Goal: Task Accomplishment & Management: Manage account settings

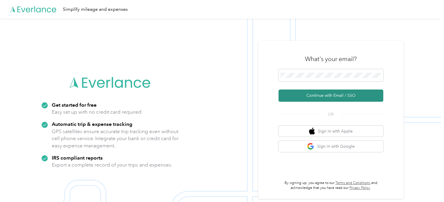
click at [309, 95] on button "Continue with Email / SSO" at bounding box center [331, 96] width 105 height 12
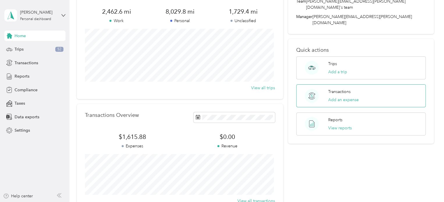
scroll to position [48, 0]
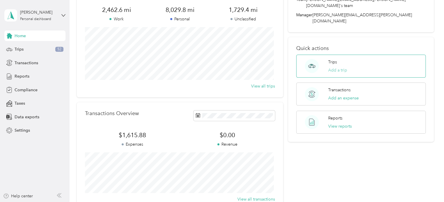
click at [334, 67] on button "Add a trip" at bounding box center [337, 70] width 19 height 6
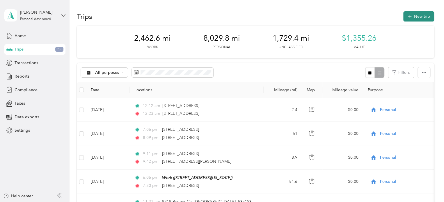
click at [411, 17] on button "New trip" at bounding box center [418, 16] width 31 height 10
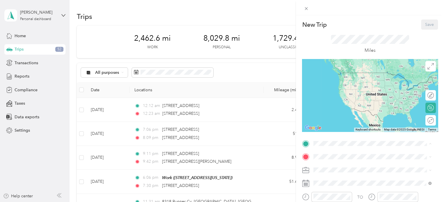
click at [337, 169] on div "Work [STREET_ADDRESS][US_STATE]" at bounding box center [354, 170] width 58 height 12
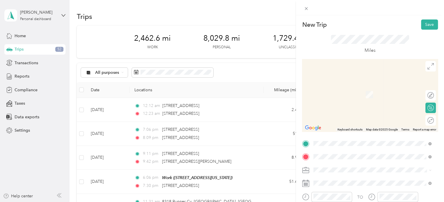
click at [334, 124] on span "[STREET_ADDRESS][PERSON_NAME][US_STATE]" at bounding box center [370, 124] width 91 height 5
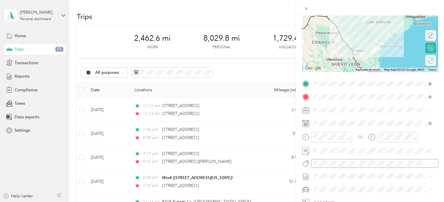
scroll to position [68, 0]
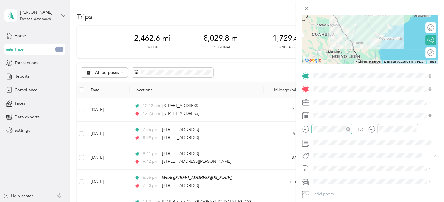
click at [348, 128] on icon "close-circle" at bounding box center [348, 129] width 4 height 4
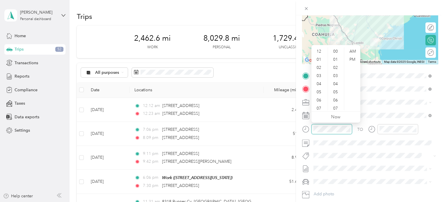
scroll to position [253, 0]
click at [352, 147] on span at bounding box center [374, 143] width 127 height 9
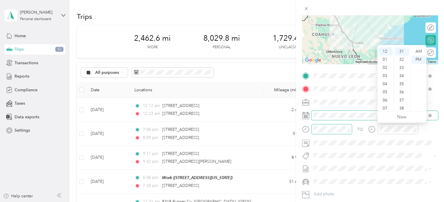
click at [364, 118] on span at bounding box center [374, 115] width 127 height 9
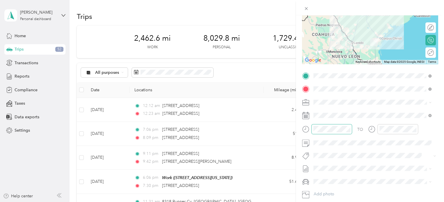
click at [305, 116] on rect at bounding box center [305, 115] width 1 height 1
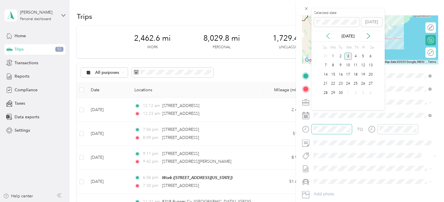
click at [328, 35] on icon at bounding box center [328, 35] width 3 height 5
click at [342, 73] on div "12" at bounding box center [341, 74] width 8 height 7
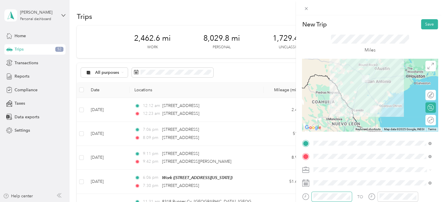
scroll to position [0, 0]
click at [424, 24] on button "Save" at bounding box center [429, 25] width 17 height 10
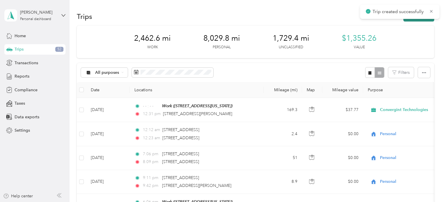
click at [413, 19] on button "New trip" at bounding box center [418, 16] width 31 height 10
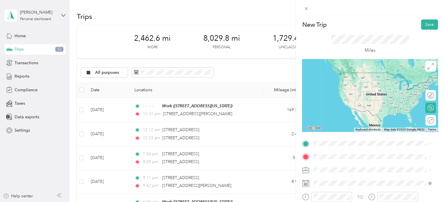
click at [348, 164] on span "[STREET_ADDRESS][PERSON_NAME][US_STATE]" at bounding box center [370, 163] width 91 height 5
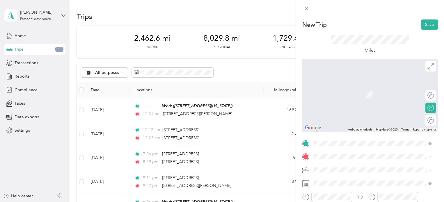
click at [332, 125] on span "[STREET_ADDRESS][US_STATE]" at bounding box center [354, 127] width 58 height 5
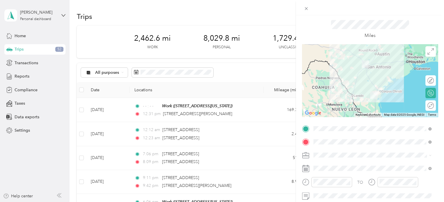
scroll to position [29, 0]
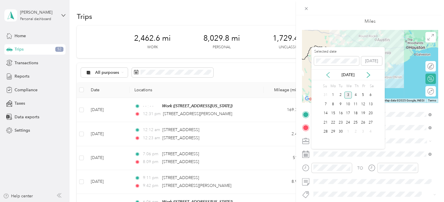
click at [328, 73] on icon at bounding box center [328, 75] width 6 height 6
click at [340, 112] on div "12" at bounding box center [341, 113] width 8 height 7
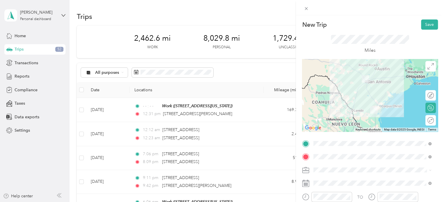
scroll to position [0, 0]
click at [428, 24] on button "Save" at bounding box center [429, 25] width 17 height 10
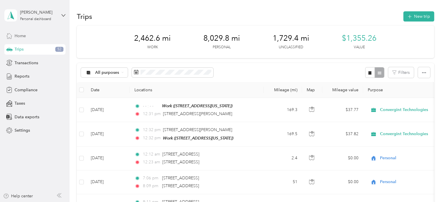
click at [22, 34] on span "Home" at bounding box center [20, 36] width 11 height 6
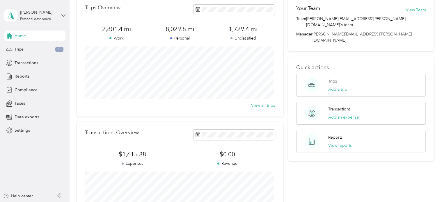
scroll to position [39, 0]
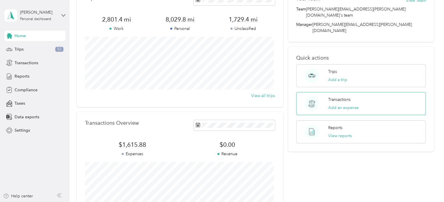
click at [337, 97] on div "Transactions Add an expense" at bounding box center [343, 104] width 31 height 14
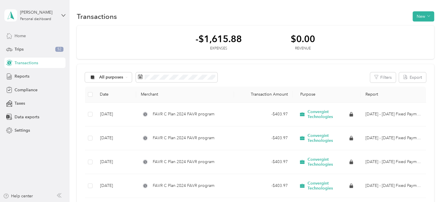
click at [23, 34] on span "Home" at bounding box center [20, 36] width 11 height 6
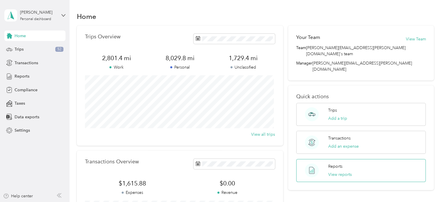
click at [352, 159] on div "Reports View reports" at bounding box center [361, 170] width 130 height 23
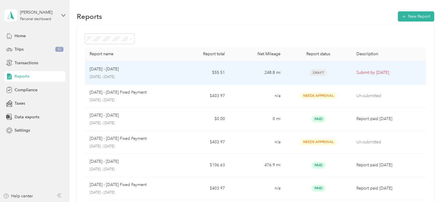
click at [128, 68] on div "[DATE] - [DATE]" at bounding box center [130, 69] width 80 height 6
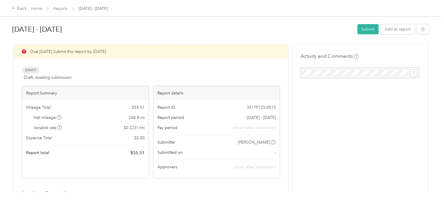
click at [103, 130] on div "Variable rate $ 0.2231 / mi" at bounding box center [85, 128] width 118 height 6
click at [17, 8] on div "Back" at bounding box center [19, 8] width 15 height 7
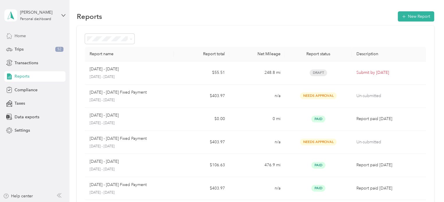
click at [20, 35] on span "Home" at bounding box center [20, 36] width 11 height 6
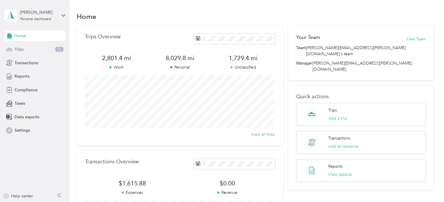
click at [26, 50] on div "Trips 52" at bounding box center [34, 49] width 61 height 10
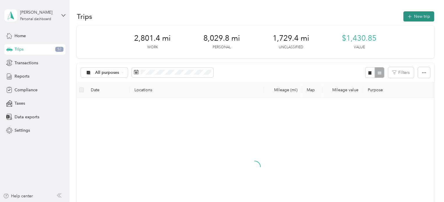
click at [410, 16] on icon "button" at bounding box center [409, 16] width 7 height 7
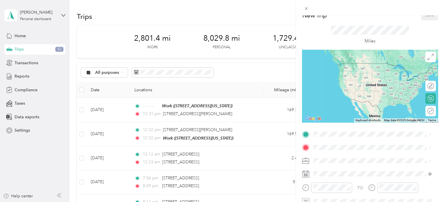
scroll to position [10, 0]
click at [335, 158] on div "Work" at bounding box center [354, 156] width 58 height 5
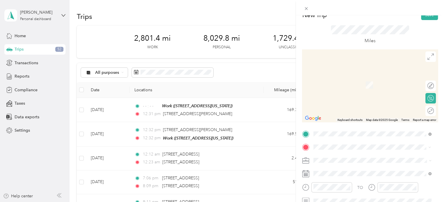
click at [334, 100] on span "[STREET_ADDRESS][US_STATE]" at bounding box center [354, 98] width 58 height 5
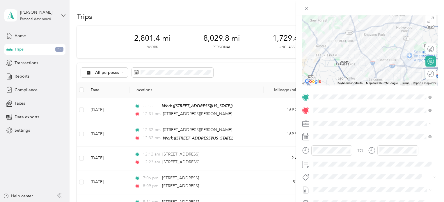
scroll to position [58, 0]
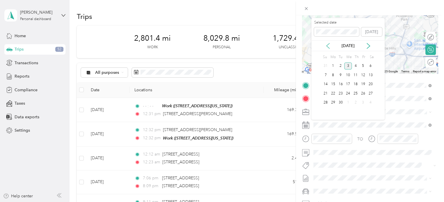
click at [328, 45] on icon at bounding box center [328, 46] width 6 height 6
click at [355, 74] on div "7" at bounding box center [356, 75] width 8 height 7
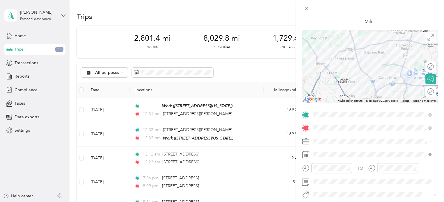
scroll to position [0, 0]
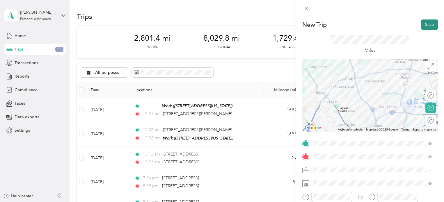
click at [423, 27] on button "Save" at bounding box center [429, 25] width 17 height 10
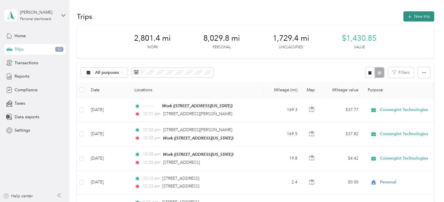
click at [415, 20] on button "New trip" at bounding box center [418, 16] width 31 height 10
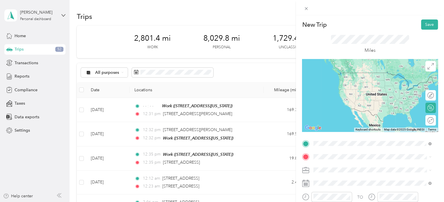
click at [338, 97] on span "[STREET_ADDRESS][US_STATE]" at bounding box center [354, 95] width 58 height 5
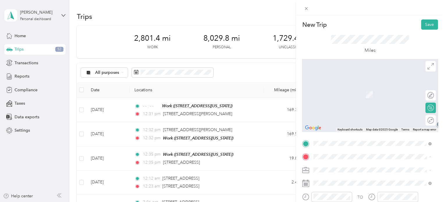
click at [333, 125] on span "[STREET_ADDRESS][US_STATE]" at bounding box center [354, 127] width 58 height 5
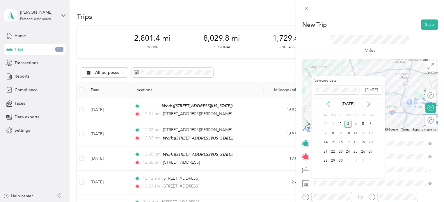
click at [327, 103] on icon at bounding box center [328, 104] width 6 height 6
click at [354, 133] on div "7" at bounding box center [356, 133] width 8 height 7
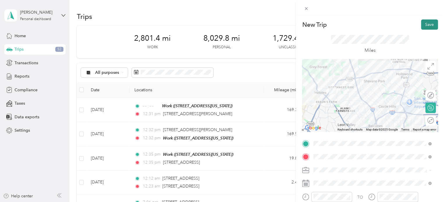
click at [423, 26] on button "Save" at bounding box center [429, 25] width 17 height 10
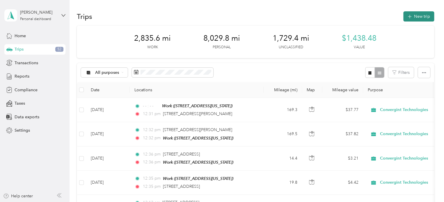
click at [411, 17] on icon "button" at bounding box center [409, 16] width 7 height 7
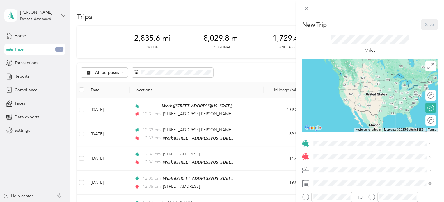
click at [332, 169] on div "Work [STREET_ADDRESS][US_STATE]" at bounding box center [354, 170] width 58 height 12
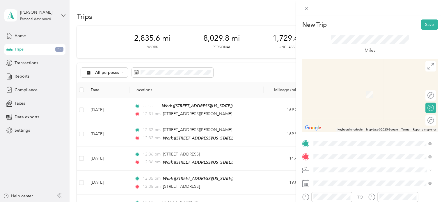
click at [332, 88] on span "[STREET_ADDRESS][PERSON_NAME][US_STATE]" at bounding box center [370, 86] width 91 height 5
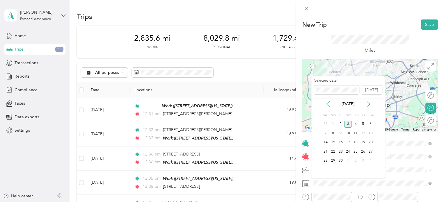
click at [328, 103] on icon at bounding box center [328, 104] width 6 height 6
click at [334, 151] on div "18" at bounding box center [334, 151] width 8 height 7
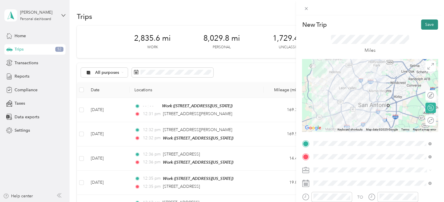
click at [427, 24] on button "Save" at bounding box center [429, 25] width 17 height 10
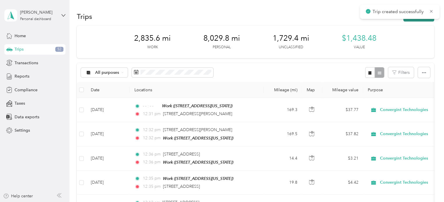
click at [415, 20] on button "New trip" at bounding box center [418, 16] width 31 height 10
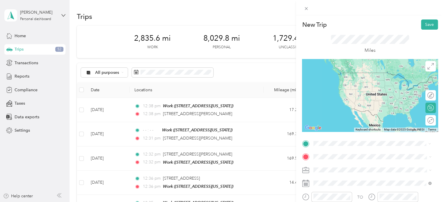
click at [336, 75] on span "[STREET_ADDRESS][PERSON_NAME][US_STATE]" at bounding box center [370, 72] width 91 height 5
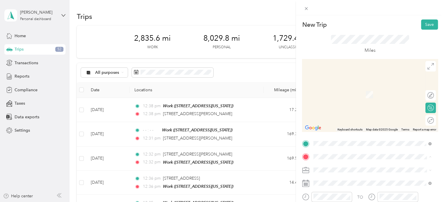
click at [332, 124] on div "Work [STREET_ADDRESS][US_STATE]" at bounding box center [354, 124] width 58 height 12
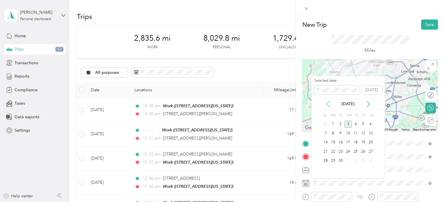
click at [328, 103] on icon at bounding box center [328, 104] width 6 height 6
click at [333, 152] on div "18" at bounding box center [334, 151] width 8 height 7
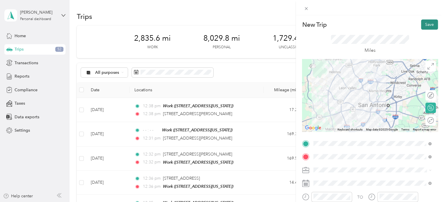
click at [422, 25] on button "Save" at bounding box center [429, 25] width 17 height 10
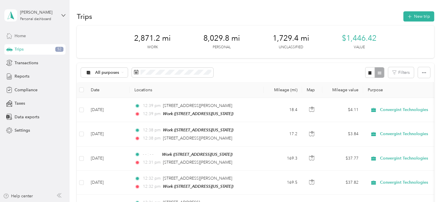
click at [18, 33] on span "Home" at bounding box center [20, 36] width 11 height 6
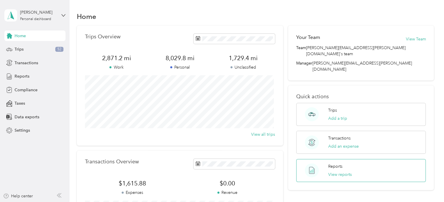
click at [339, 164] on p "Reports" at bounding box center [335, 167] width 14 height 6
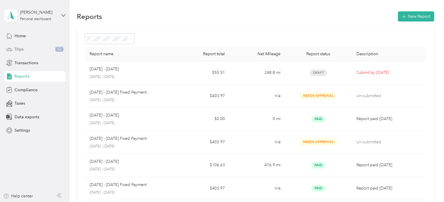
click at [13, 47] on div "Trips 52" at bounding box center [34, 49] width 61 height 10
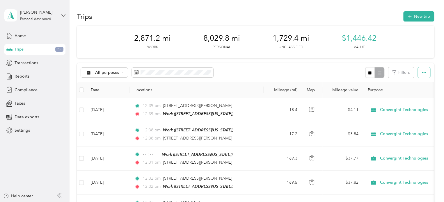
click at [424, 74] on icon "button" at bounding box center [424, 73] width 4 height 4
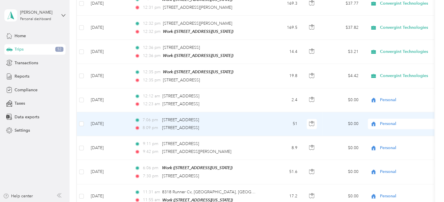
scroll to position [146, 0]
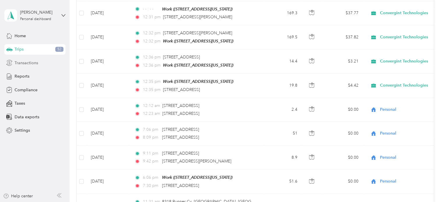
click at [30, 64] on span "Transactions" at bounding box center [27, 63] width 24 height 6
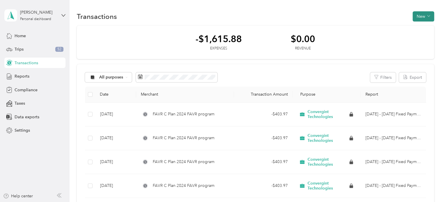
click at [422, 17] on button "New" at bounding box center [424, 16] width 22 height 10
click at [414, 26] on span "Expense" at bounding box center [421, 27] width 16 height 6
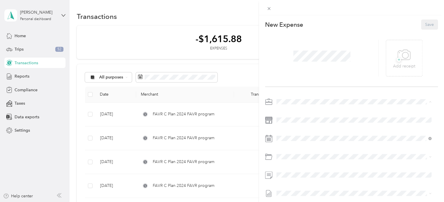
click at [314, 110] on span "Convergint Technologies" at bounding box center [302, 111] width 47 height 5
click at [267, 8] on icon at bounding box center [269, 8] width 5 height 5
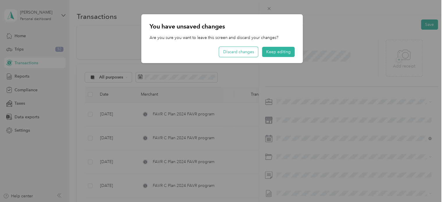
click at [236, 52] on button "Discard changes" at bounding box center [238, 52] width 39 height 10
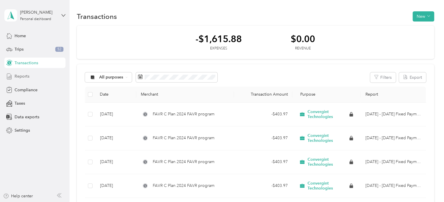
click at [21, 76] on span "Reports" at bounding box center [22, 76] width 15 height 6
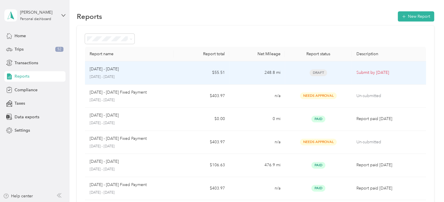
click at [116, 73] on div "[DATE] - [DATE] [DATE] - [DATE]" at bounding box center [130, 73] width 80 height 14
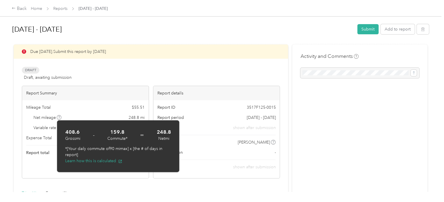
click at [49, 128] on span "Variable rate" at bounding box center [47, 128] width 29 height 6
